Goal: Task Accomplishment & Management: Manage account settings

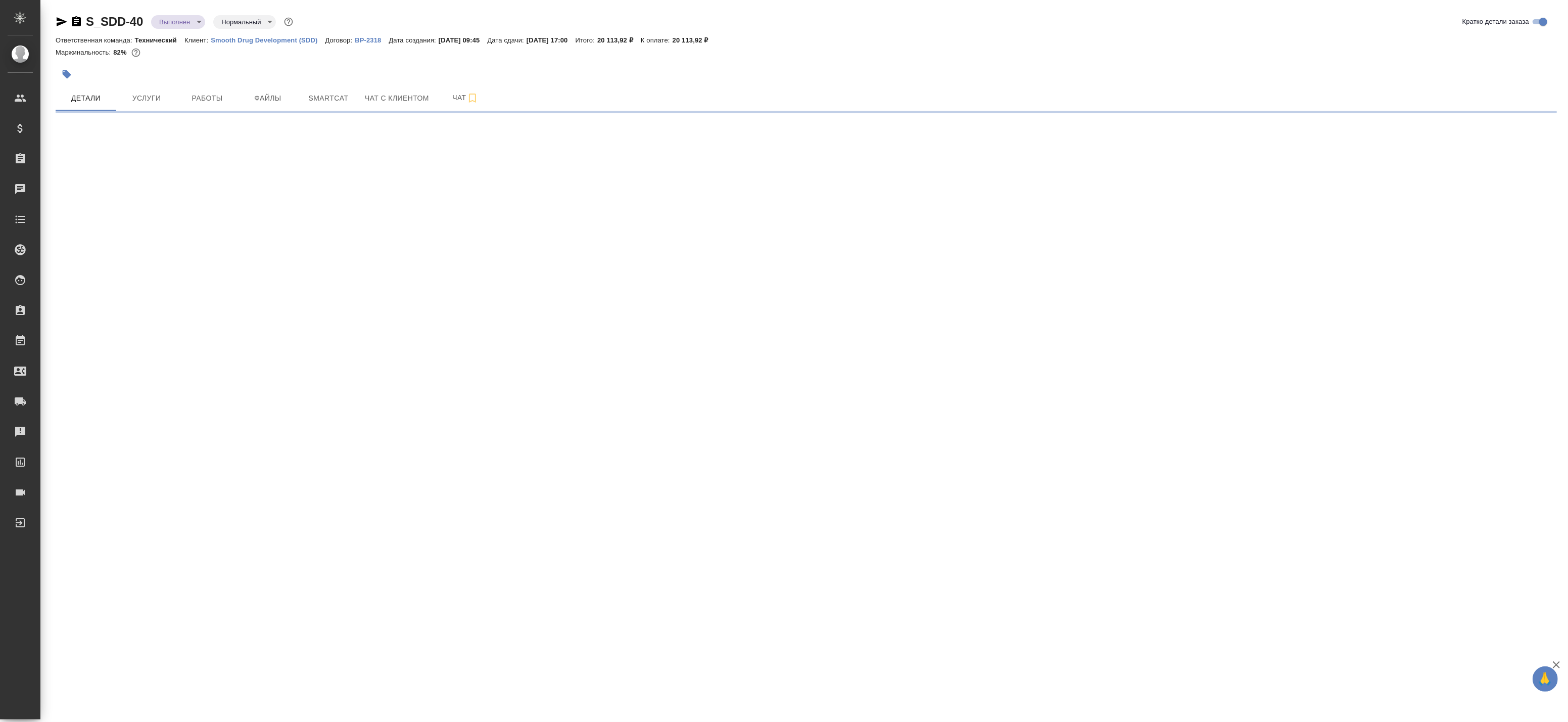
select select "RU"
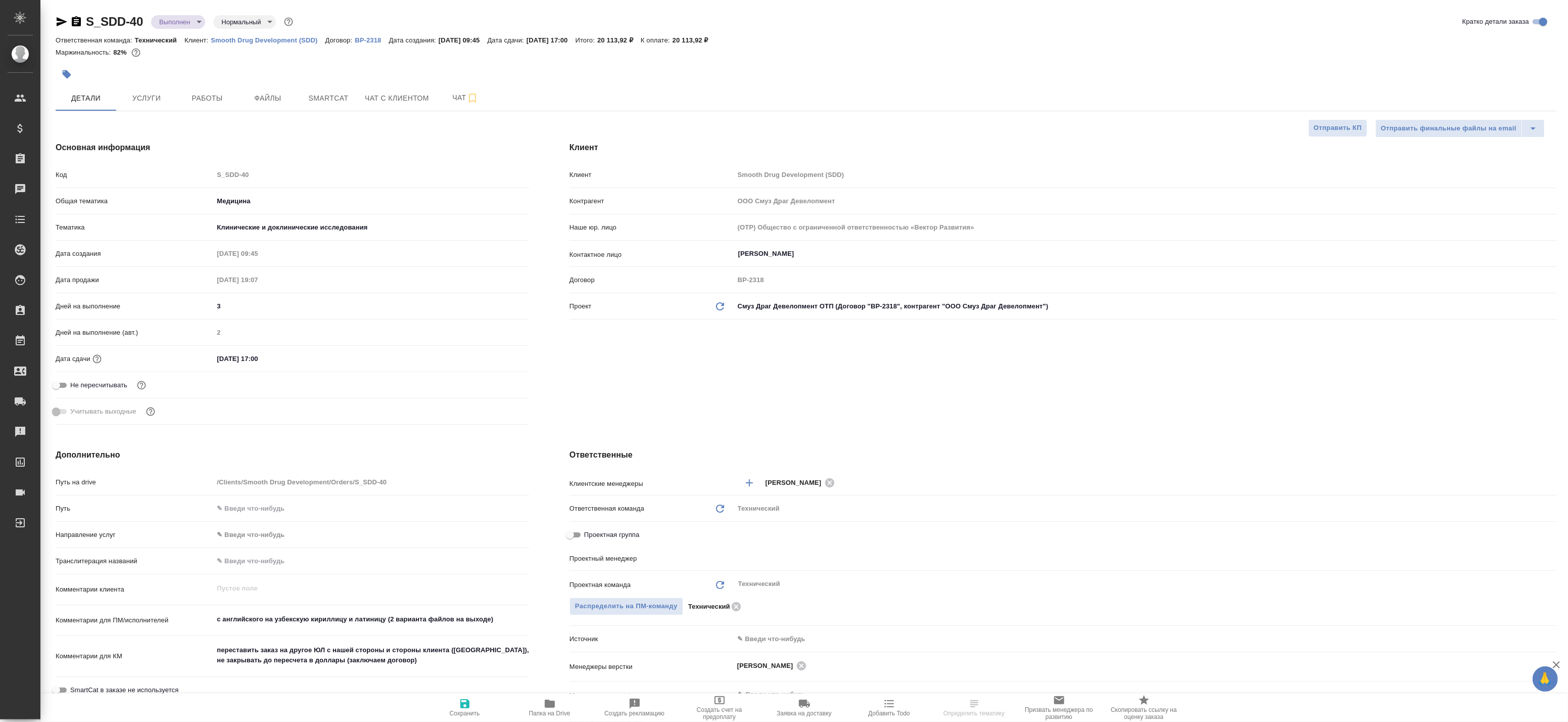
type textarea "x"
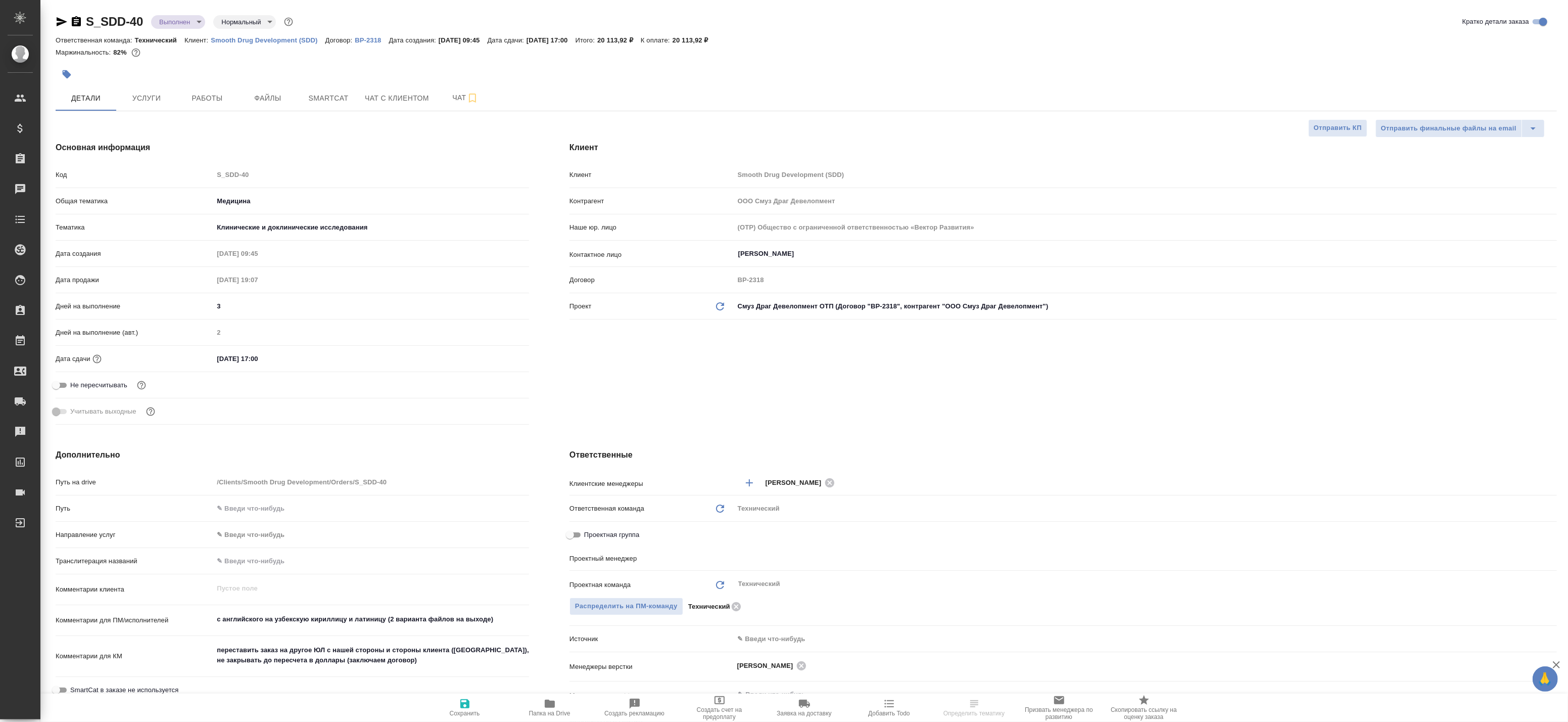
type textarea "x"
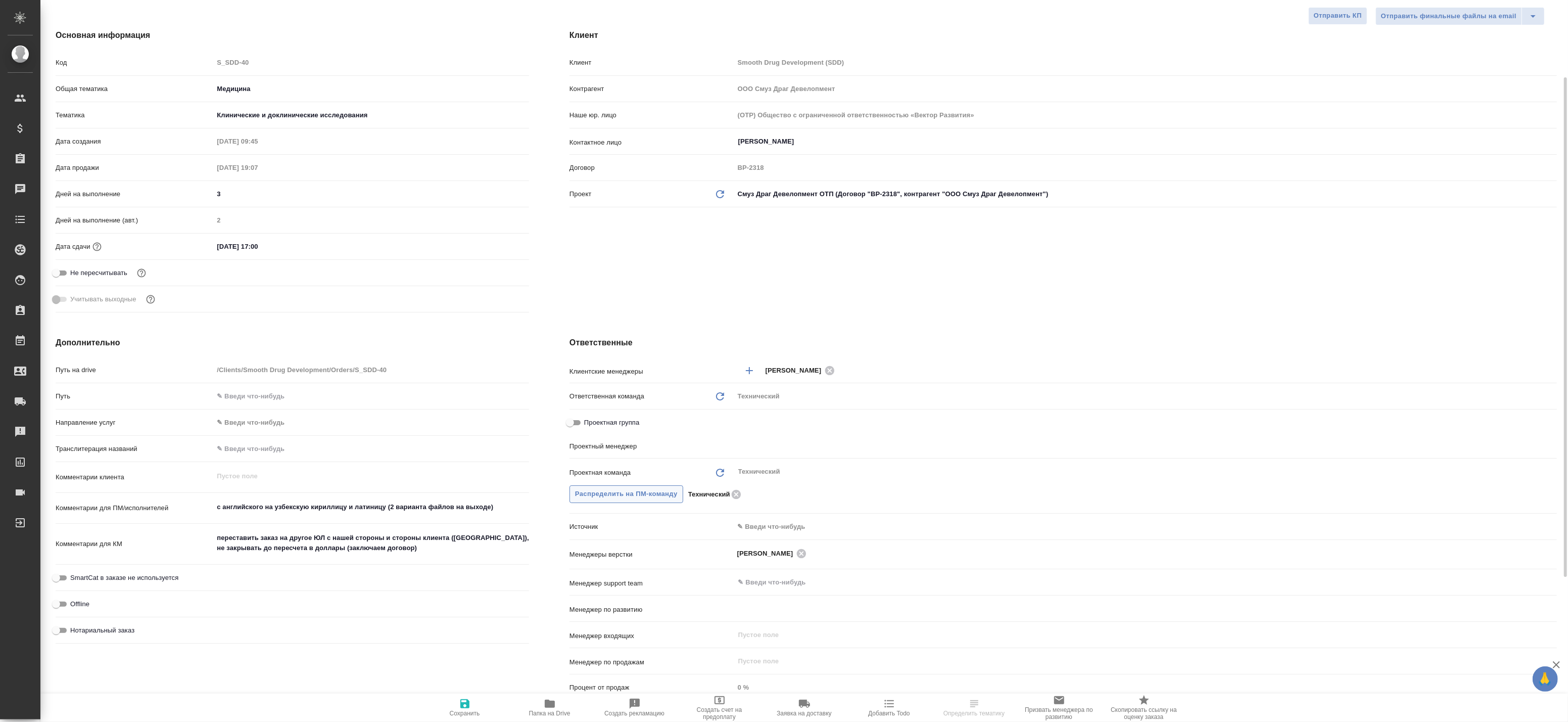
scroll to position [168, 0]
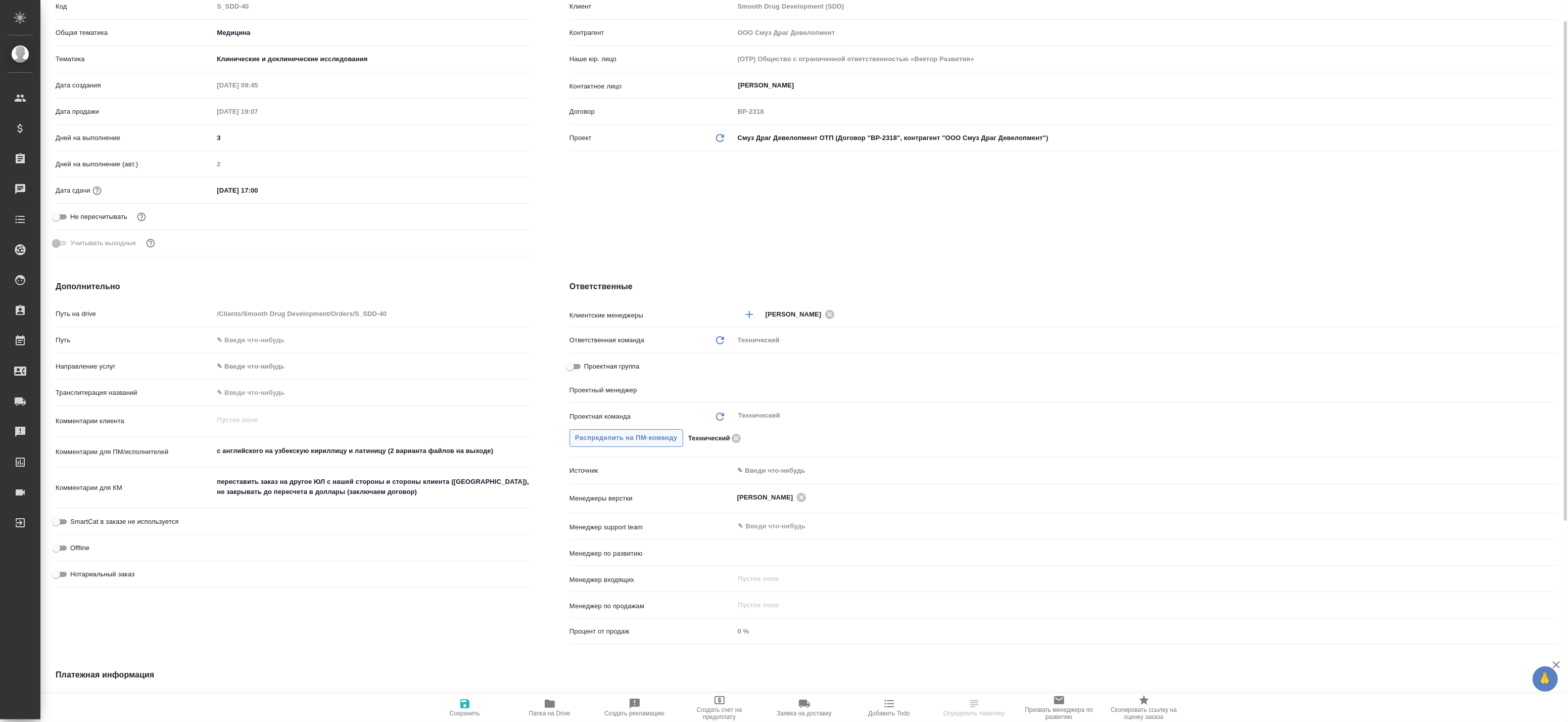
type input "Белякова Юлия"
type input "Павлова Антонина a.pavlova"
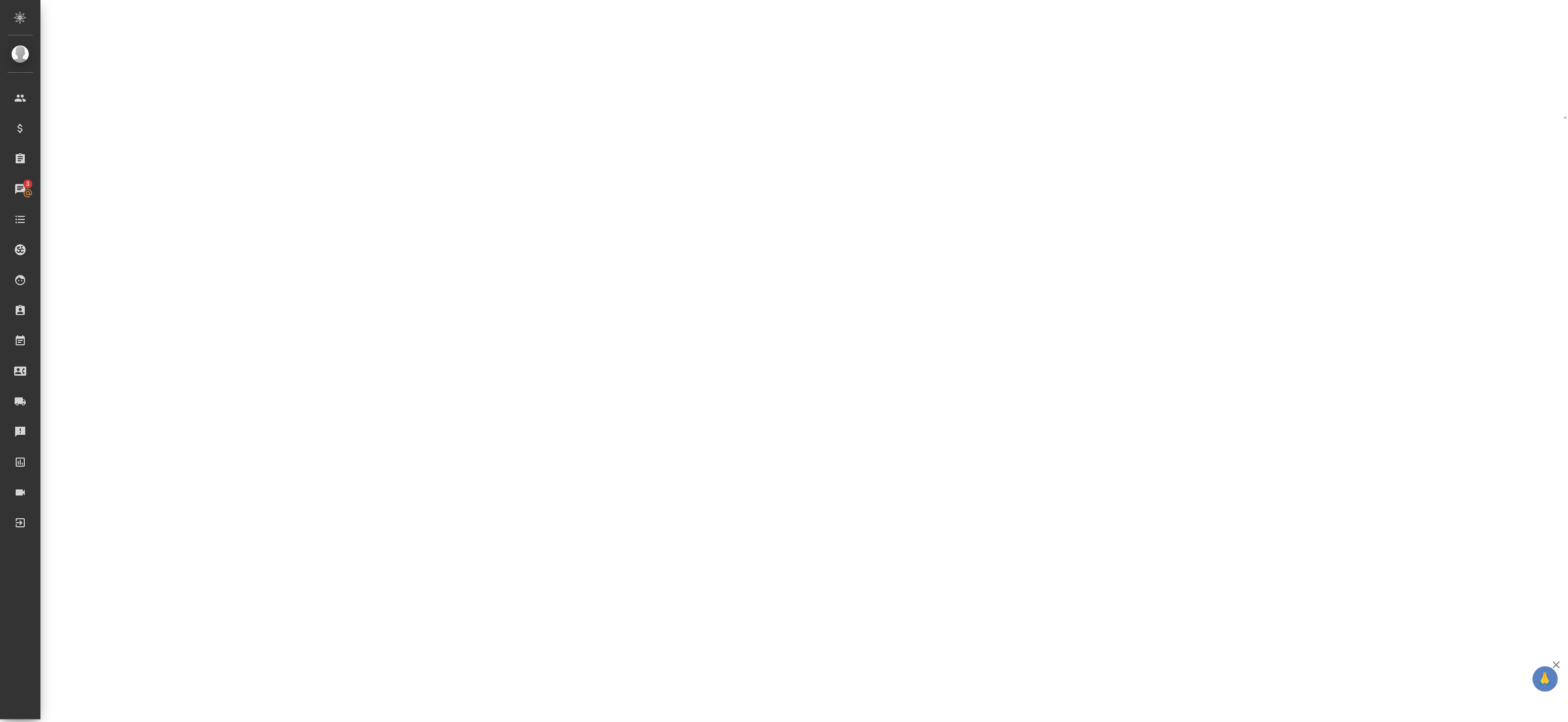
select select "RU"
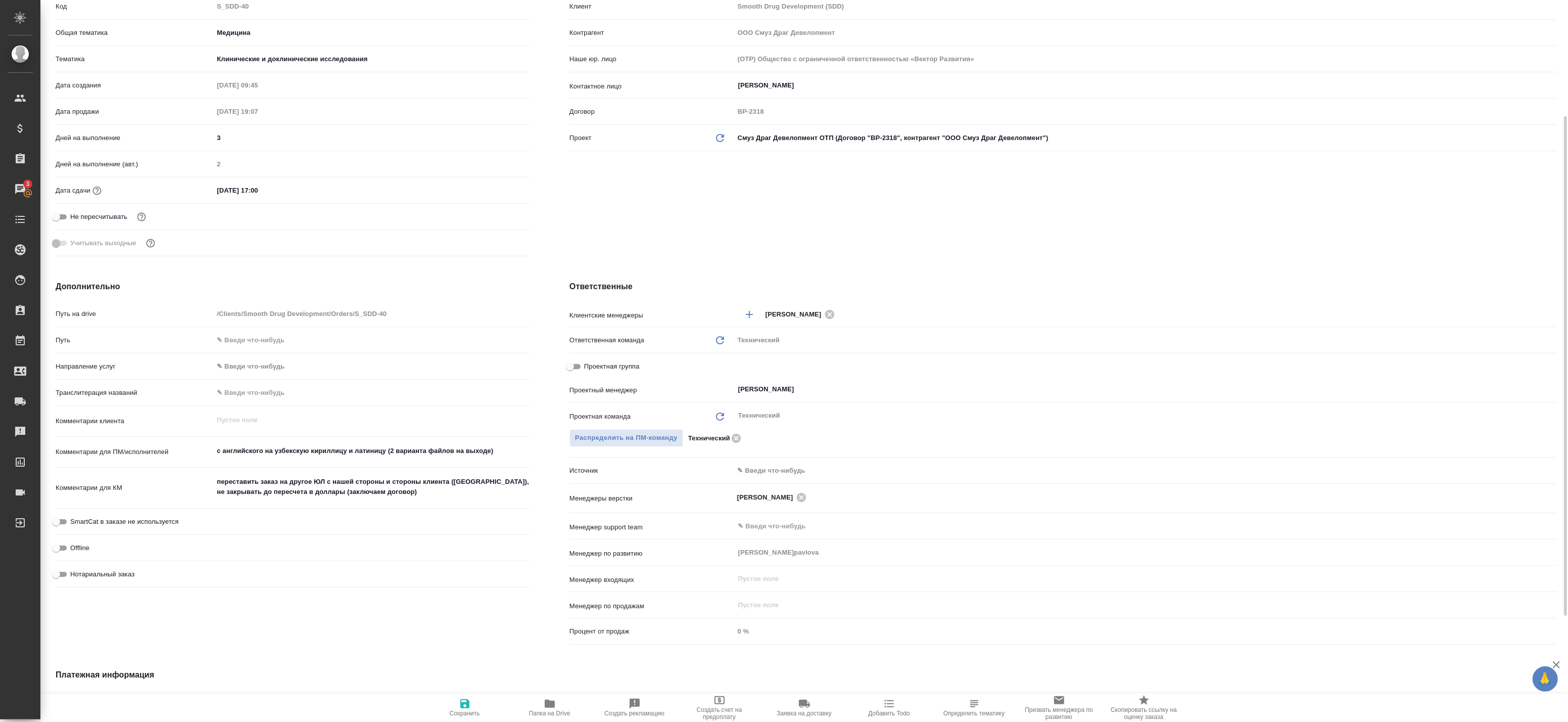
type textarea "x"
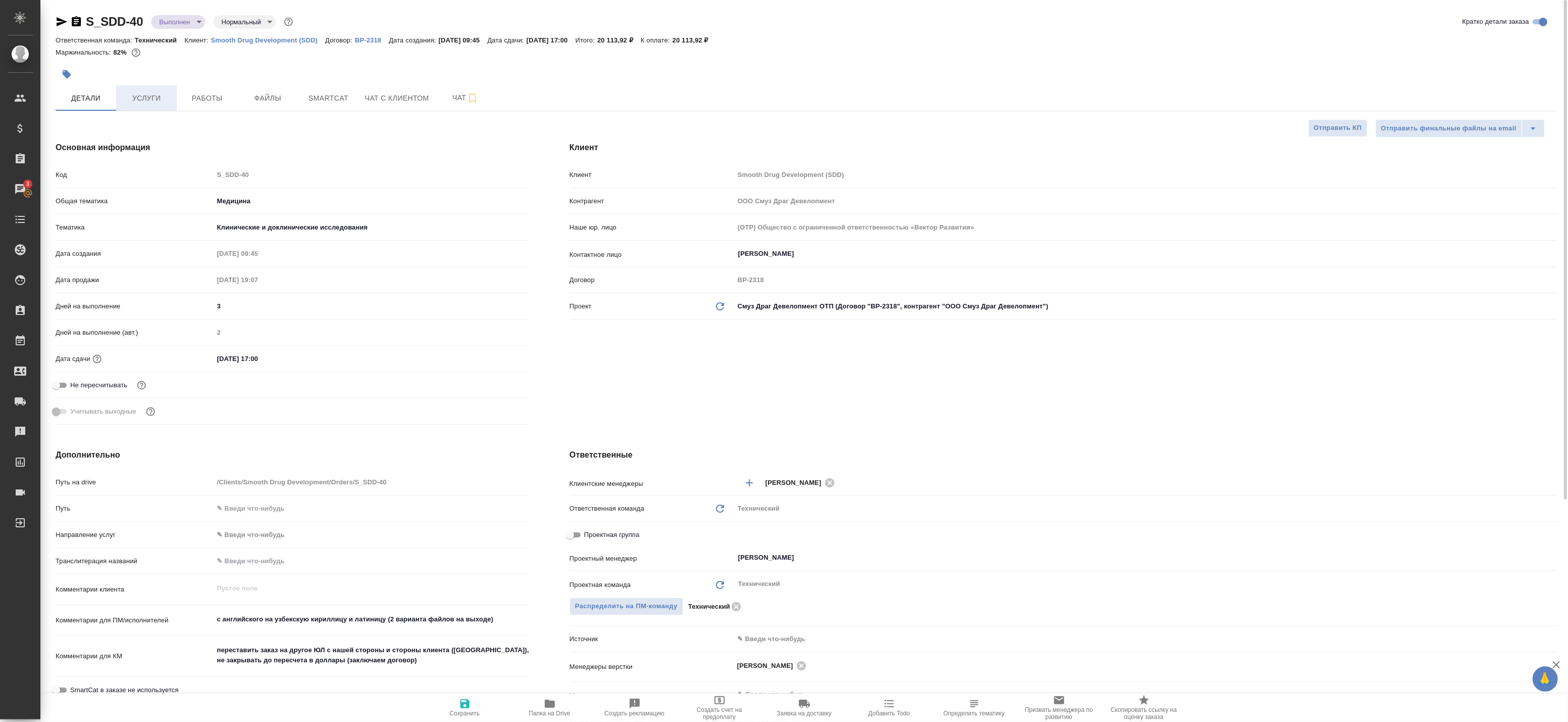
click at [164, 98] on span "Услуги" at bounding box center [146, 98] width 49 height 13
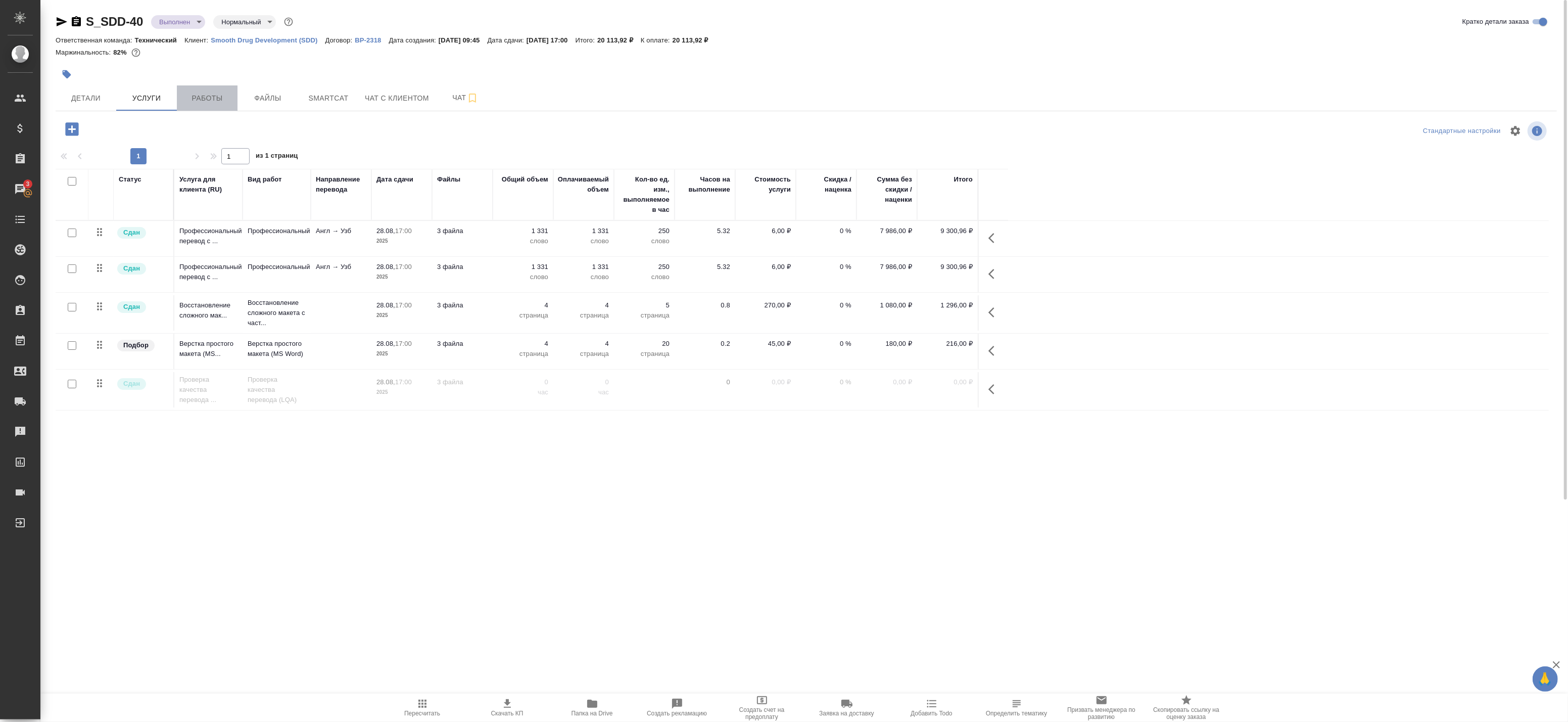
click at [195, 95] on span "Работы" at bounding box center [207, 98] width 49 height 13
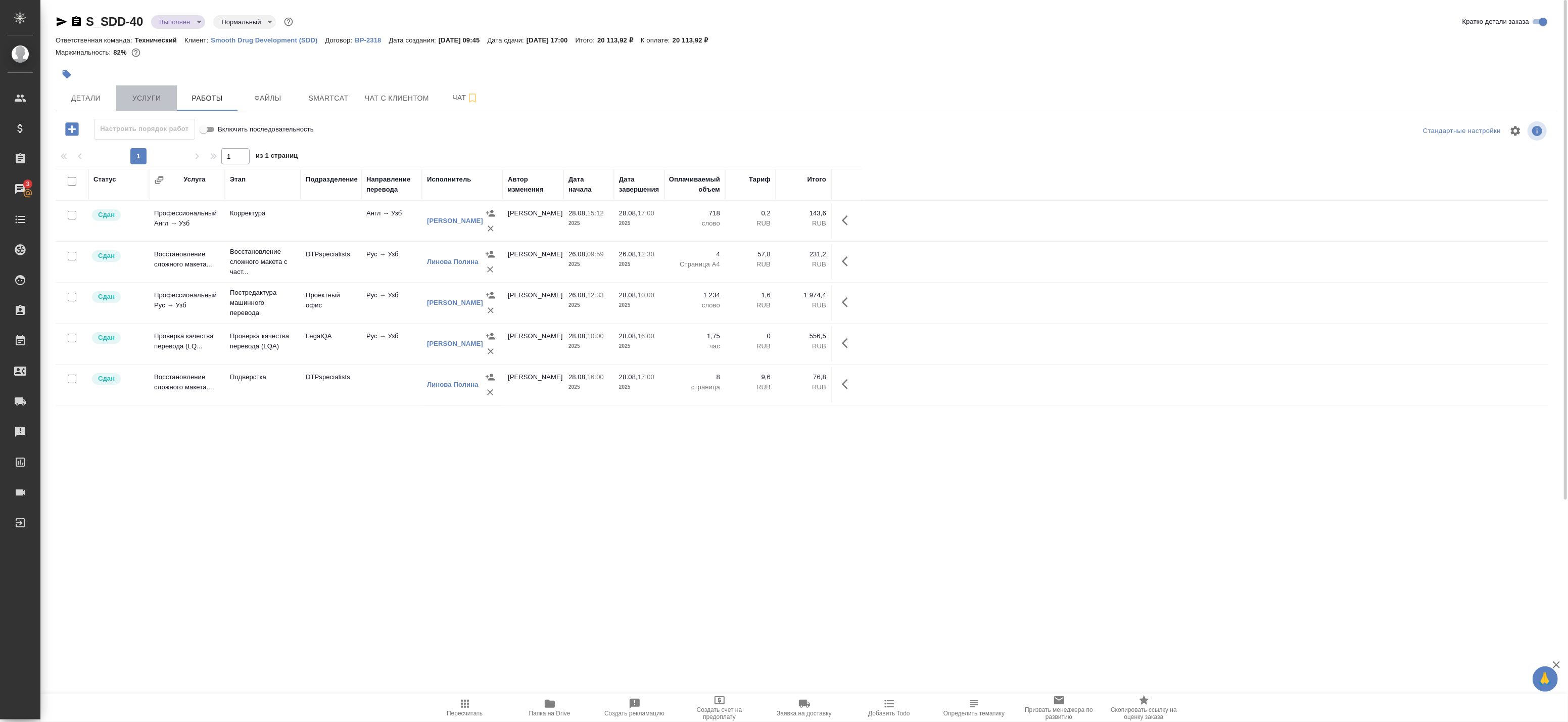
click at [129, 98] on span "Услуги" at bounding box center [146, 98] width 49 height 13
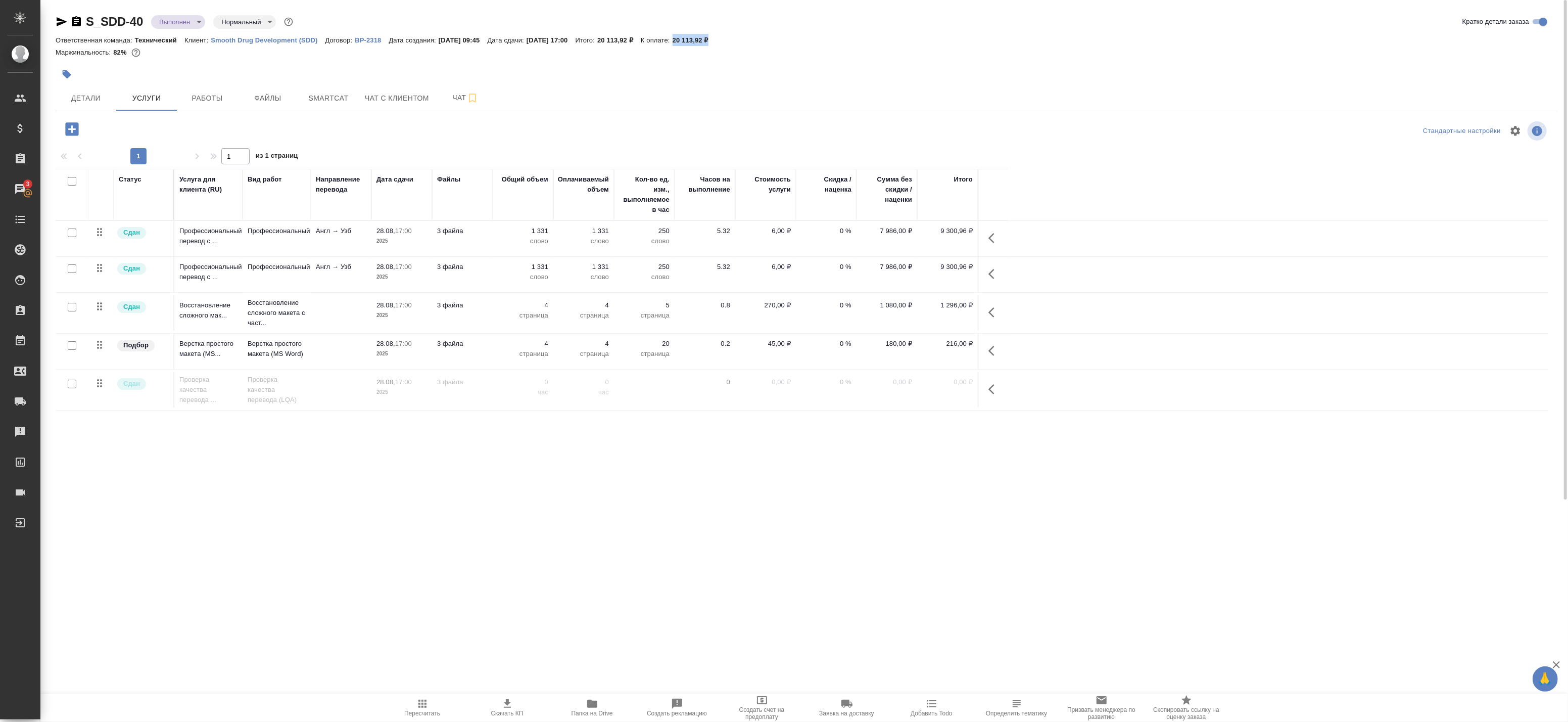
drag, startPoint x: 697, startPoint y: 38, endPoint x: 738, endPoint y: 42, distance: 41.2
click at [738, 42] on div "Ответственная команда: Технический Клиент: Smooth Drug Development (SDD) Догово…" at bounding box center [806, 40] width 1501 height 12
drag, startPoint x: 738, startPoint y: 42, endPoint x: 714, endPoint y: 47, distance: 24.5
click at [714, 47] on div "Маржинальность: 82%" at bounding box center [806, 53] width 1501 height 13
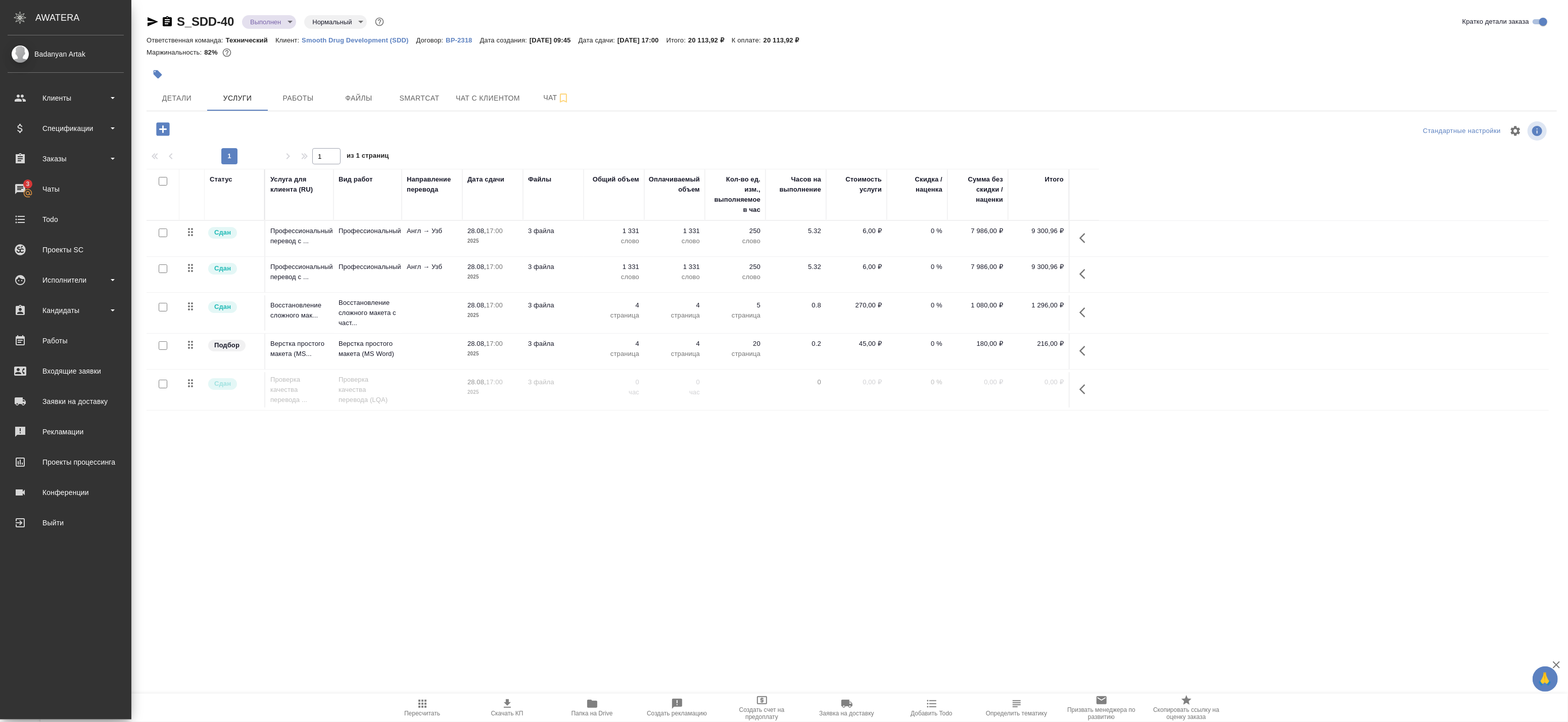
click at [31, 55] on div "Badanyan Artak" at bounding box center [65, 54] width 116 height 11
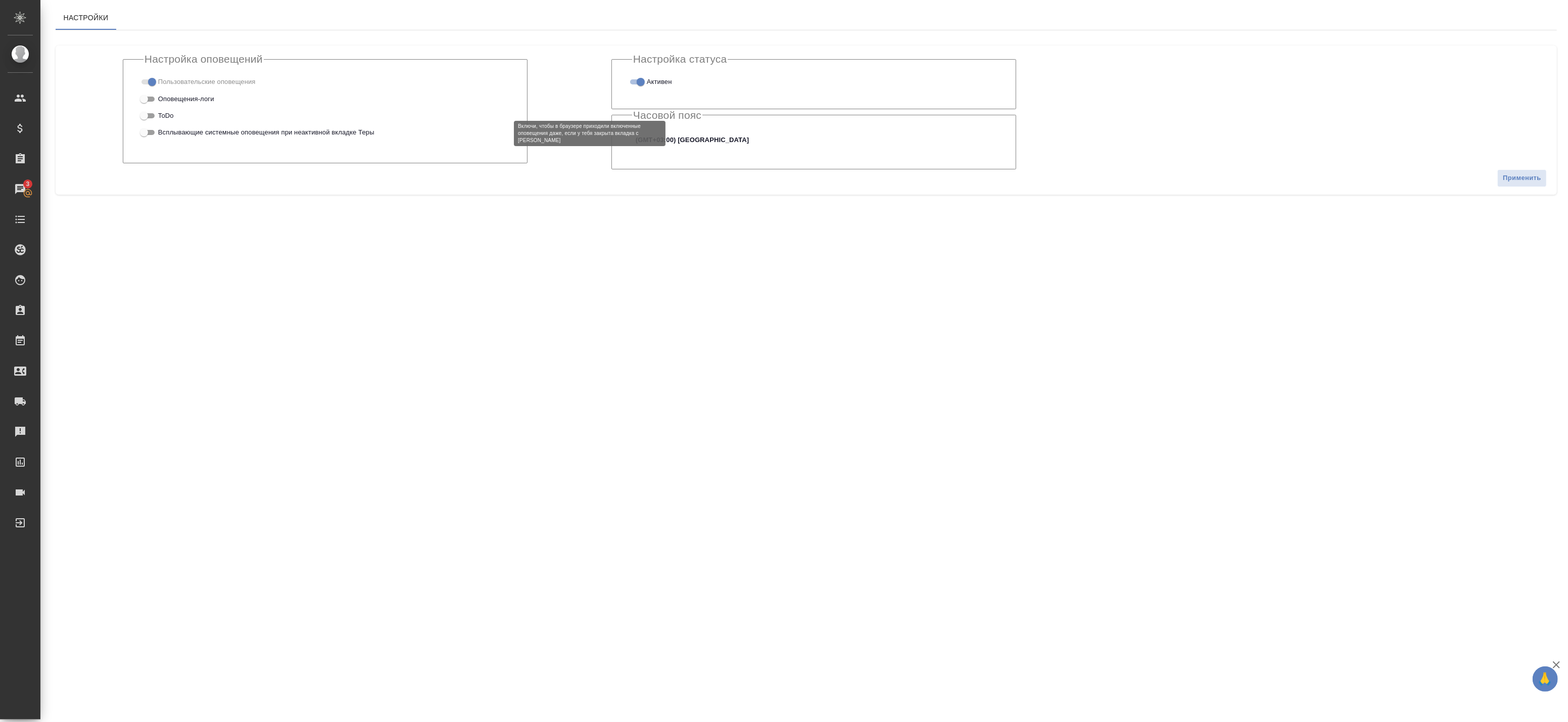
click at [277, 127] on span "Всплывающие системные оповещения при неактивной вкладке Теры" at bounding box center [266, 132] width 216 height 10
click at [162, 127] on input "Всплывающие системные оповещения при неактивной вкладке Теры" at bounding box center [144, 132] width 37 height 12
checkbox input "true"
click at [142, 112] on input "ToDo" at bounding box center [144, 116] width 37 height 12
checkbox input "true"
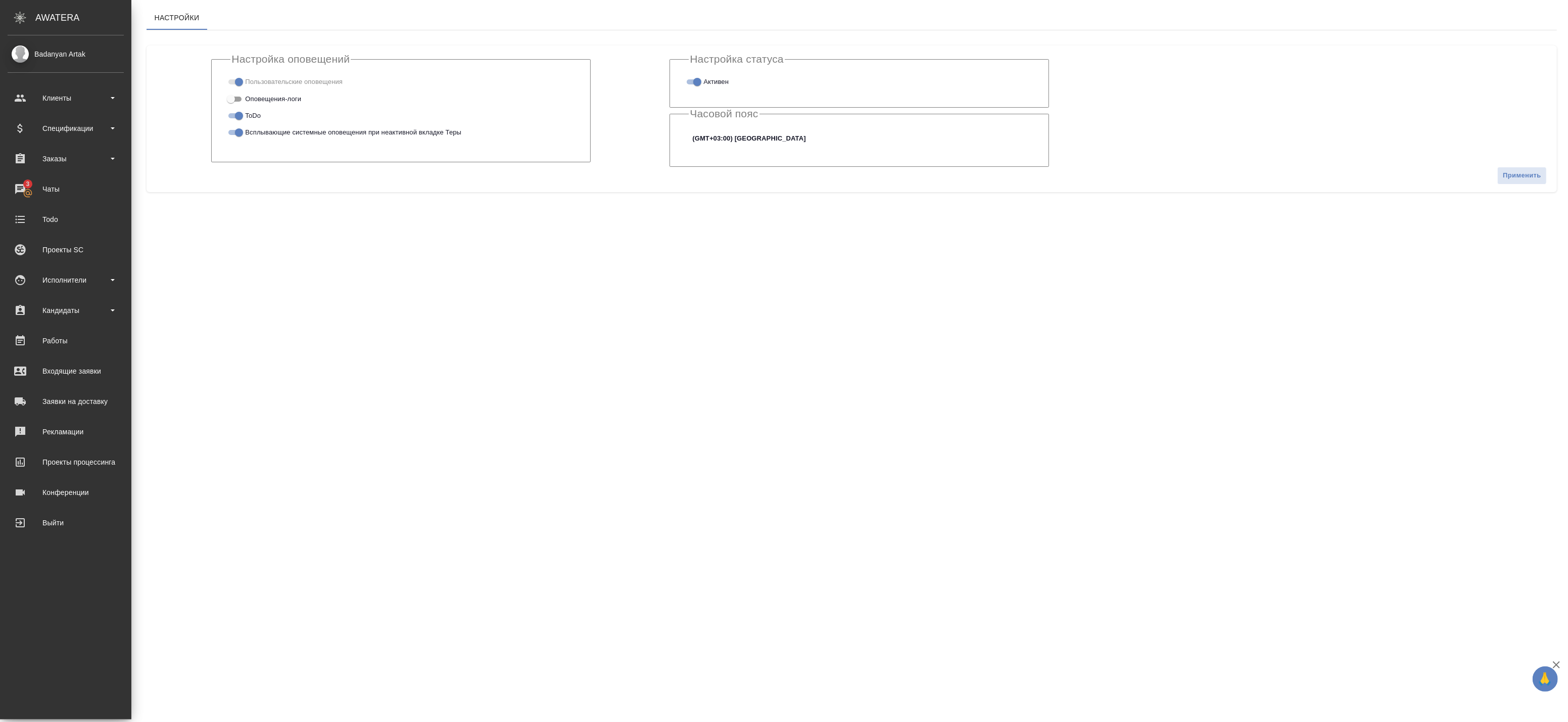
click at [65, 57] on div "Badanyan Artak" at bounding box center [65, 54] width 116 height 11
